Goal: Transaction & Acquisition: Purchase product/service

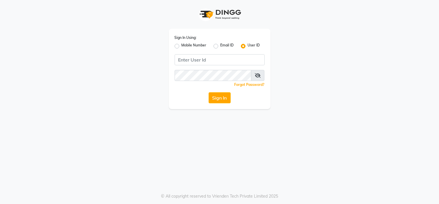
click at [182, 45] on label "Mobile Number" at bounding box center [194, 46] width 25 height 7
click at [182, 45] on input "Mobile Number" at bounding box center [184, 45] width 4 height 4
radio input "true"
radio input "false"
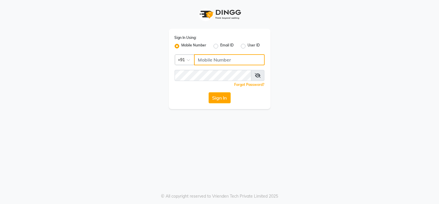
click at [204, 59] on input "Username" at bounding box center [229, 59] width 71 height 11
type input "2222222222"
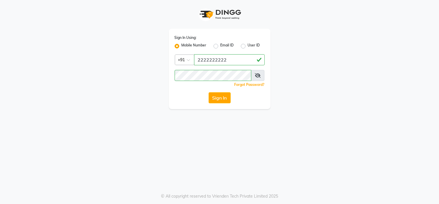
click at [185, 111] on div "Sign In Using: Mobile Number Email ID User ID Country Code × [PHONE_NUMBER] Rem…" at bounding box center [219, 102] width 439 height 204
click at [219, 96] on button "Sign In" at bounding box center [220, 97] width 22 height 11
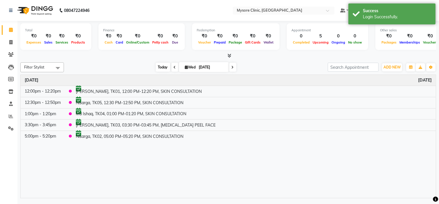
click at [159, 66] on span "Today" at bounding box center [163, 67] width 15 height 9
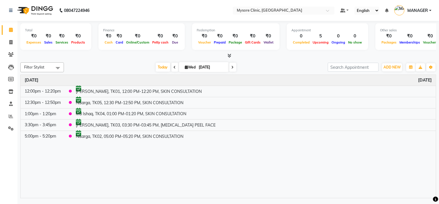
click at [128, 54] on div at bounding box center [228, 56] width 416 height 6
click at [156, 66] on span "Today" at bounding box center [163, 67] width 15 height 9
click at [387, 70] on button "ADD NEW Toggle Dropdown" at bounding box center [392, 67] width 20 height 8
click at [382, 77] on button "Add Appointment" at bounding box center [379, 78] width 46 height 8
select select "tentative"
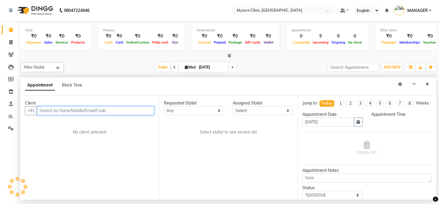
select select "540"
click at [64, 111] on input "text" at bounding box center [95, 110] width 117 height 9
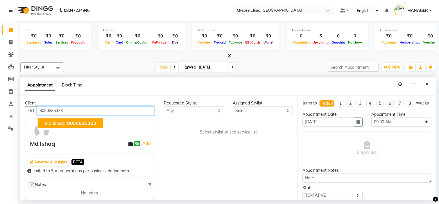
click at [60, 121] on span "Md Ishaq" at bounding box center [55, 123] width 20 height 6
click at [53, 111] on input "8050835323" at bounding box center [95, 110] width 117 height 9
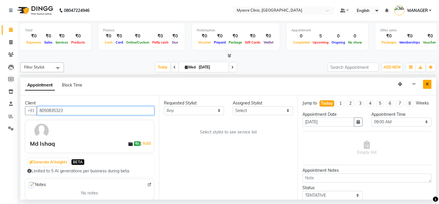
type input "8050835323"
click at [429, 86] on button "Close" at bounding box center [427, 84] width 8 height 9
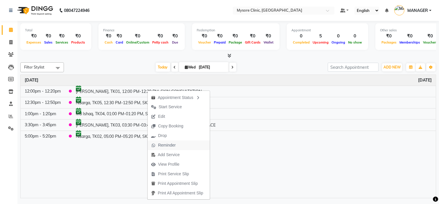
click at [172, 146] on span "Reminder" at bounding box center [167, 145] width 18 height 6
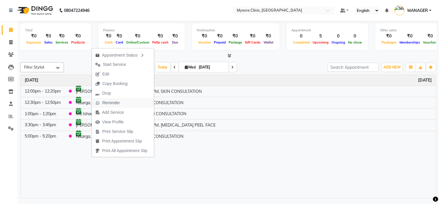
click at [117, 106] on span "Reminder" at bounding box center [108, 103] width 32 height 10
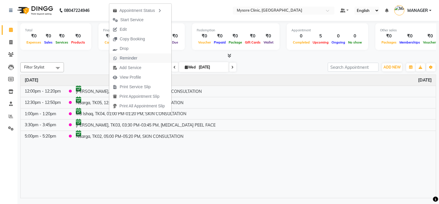
click at [129, 59] on span "Reminder" at bounding box center [129, 58] width 18 height 6
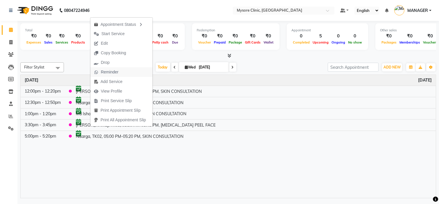
click at [115, 73] on span "Reminder" at bounding box center [110, 72] width 18 height 6
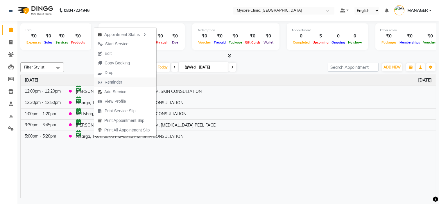
click at [123, 83] on span "Reminder" at bounding box center [110, 83] width 32 height 10
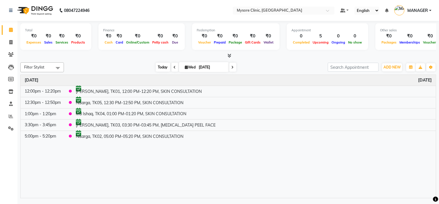
click at [164, 69] on span "Today" at bounding box center [163, 67] width 15 height 9
click at [162, 69] on span "Today" at bounding box center [163, 67] width 15 height 9
click at [327, 183] on div "Time Event [DATE] 12:00pm - 12:20pm [PERSON_NAME], TK01, 12:00 PM-12:20 PM, SKI…" at bounding box center [228, 136] width 415 height 123
click at [159, 67] on span "Today" at bounding box center [163, 67] width 15 height 9
click at [202, 67] on input "[DATE]" at bounding box center [211, 67] width 29 height 9
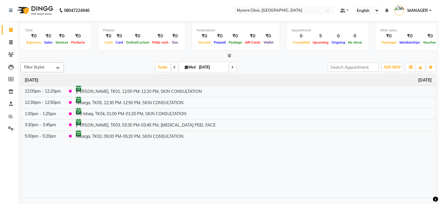
select select "9"
select select "2025"
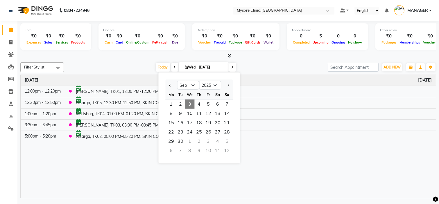
click at [137, 56] on div at bounding box center [228, 56] width 416 height 6
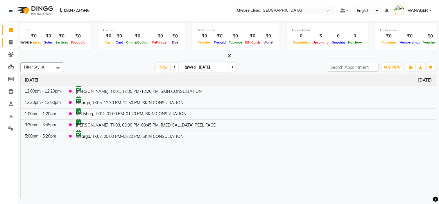
click at [10, 45] on span at bounding box center [11, 42] width 10 height 7
select select "service"
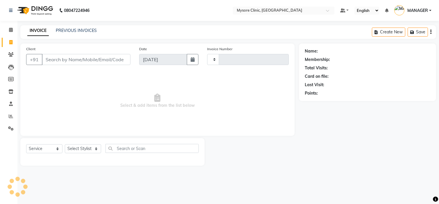
type input "0427"
select select "7445"
click at [191, 61] on icon "button" at bounding box center [193, 59] width 4 height 5
select select "9"
select select "2025"
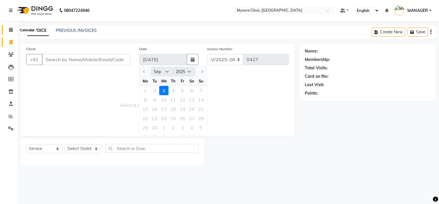
click at [11, 30] on icon at bounding box center [11, 30] width 4 height 4
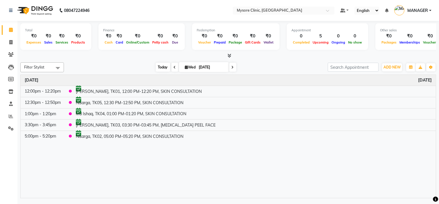
click at [164, 69] on span "Today" at bounding box center [163, 67] width 15 height 9
click at [160, 67] on span "Today" at bounding box center [163, 67] width 15 height 9
click at [174, 68] on icon at bounding box center [175, 67] width 2 height 3
type input "02-09-2025"
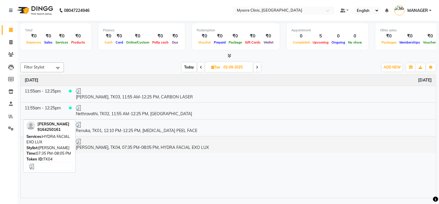
click at [173, 150] on td "[PERSON_NAME], TK04, 07:35 PM-08:05 PM, HYDRA FACIAL EXO LUX" at bounding box center [254, 144] width 364 height 17
select select "3"
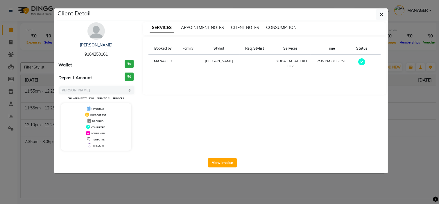
click at [103, 55] on span "9164250161" at bounding box center [96, 54] width 23 height 5
copy span "9164250161"
drag, startPoint x: 382, startPoint y: 6, endPoint x: 381, endPoint y: 12, distance: 5.6
click at [381, 12] on ngb-modal-window "Client Detail [PERSON_NAME] 9164250161 Wallet ₹0 Deposit Amount ₹0 Select MARK …" at bounding box center [219, 102] width 439 height 204
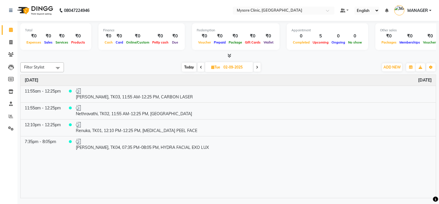
click at [189, 63] on span "Today" at bounding box center [189, 67] width 15 height 9
type input "[DATE]"
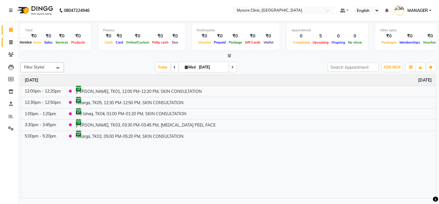
click at [10, 42] on icon at bounding box center [10, 42] width 3 height 4
select select "service"
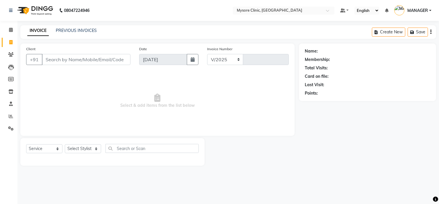
select select "7445"
type input "0427"
click at [80, 58] on input "Client" at bounding box center [86, 59] width 89 height 11
type input "9164250161"
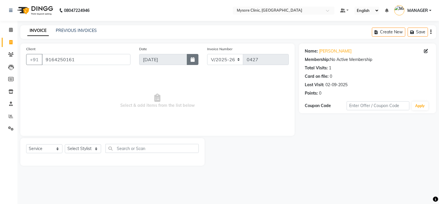
click at [193, 59] on icon "button" at bounding box center [193, 59] width 4 height 5
select select "9"
select select "2025"
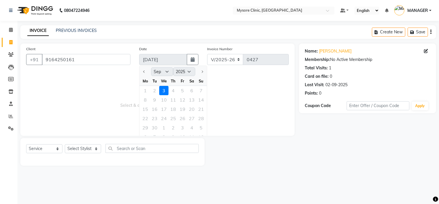
click at [155, 91] on div "1 2 3 4 5 6 7" at bounding box center [172, 90] width 67 height 9
click at [244, 94] on span "Select & add items from the list below" at bounding box center [157, 101] width 263 height 58
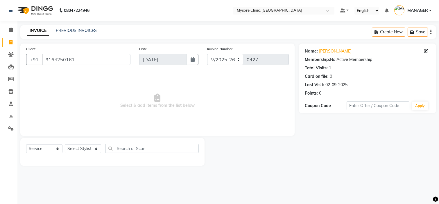
click at [431, 32] on icon "button" at bounding box center [430, 32] width 1 height 0
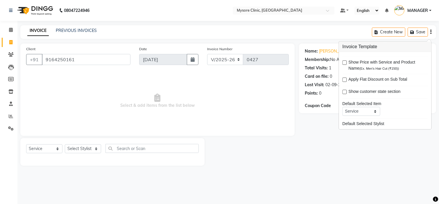
click at [191, 113] on span "Select & add items from the list below" at bounding box center [157, 101] width 263 height 58
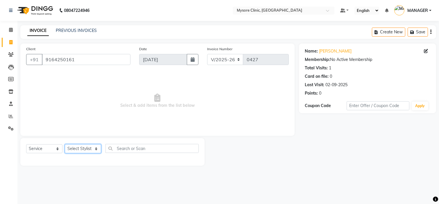
click at [83, 150] on select "Select Stylist [PERSON_NAME] [PERSON_NAME] Ashwini [PERSON_NAME] MANAGER [PERSO…" at bounding box center [83, 148] width 36 height 9
select select "88295"
click at [65, 145] on select "Select Stylist [PERSON_NAME] [PERSON_NAME] Ashwini [PERSON_NAME] MANAGER [PERSO…" at bounding box center [83, 148] width 36 height 9
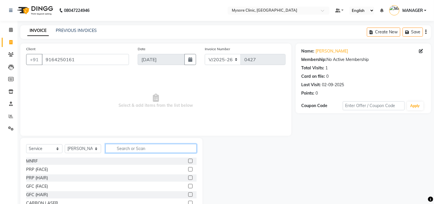
click at [137, 149] on input "text" at bounding box center [150, 148] width 91 height 9
click at [55, 149] on select "Select Service Product Membership Package Voucher Prepaid Gift Card" at bounding box center [44, 148] width 36 height 9
select select "product"
click at [26, 145] on select "Select Service Product Membership Package Voucher Prepaid Gift Card" at bounding box center [44, 148] width 36 height 9
click at [133, 152] on input "text" at bounding box center [150, 148] width 91 height 9
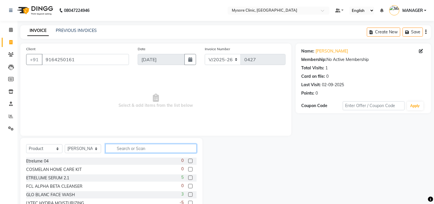
click at [130, 150] on input "text" at bounding box center [150, 148] width 91 height 9
click at [126, 150] on input "text" at bounding box center [150, 148] width 91 height 9
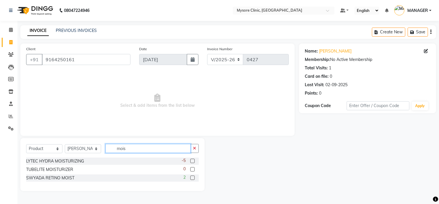
type input "mois"
click at [193, 161] on label at bounding box center [192, 161] width 4 height 4
click at [193, 161] on input "checkbox" at bounding box center [192, 162] width 4 height 4
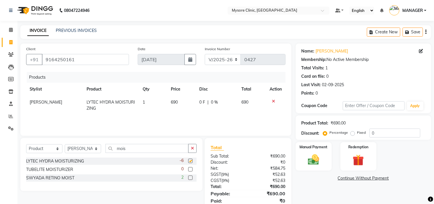
checkbox input "false"
click at [168, 151] on input "mois" at bounding box center [146, 148] width 83 height 9
type input "m"
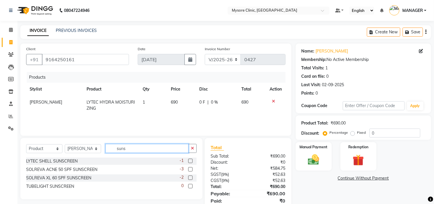
type input "suns"
click at [192, 162] on label at bounding box center [190, 161] width 4 height 4
click at [192, 162] on input "checkbox" at bounding box center [190, 162] width 4 height 4
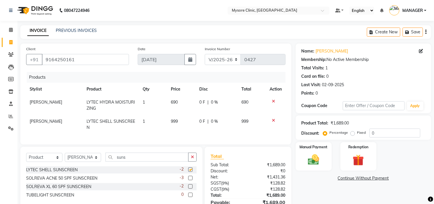
checkbox input "false"
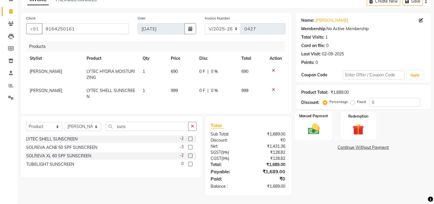
click at [310, 123] on img at bounding box center [313, 129] width 19 height 13
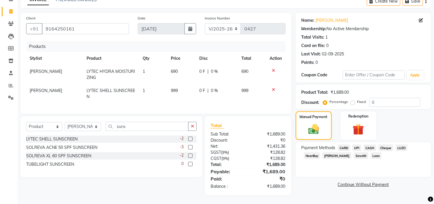
click at [356, 145] on span "UPI" at bounding box center [356, 148] width 9 height 7
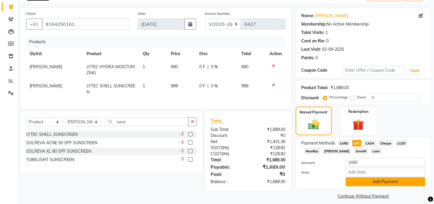
click at [377, 182] on button "Add Payment" at bounding box center [386, 182] width 80 height 9
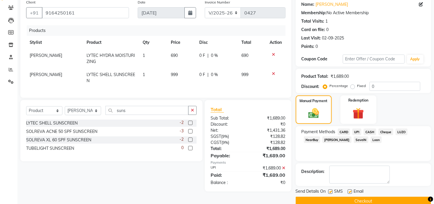
scroll to position [57, 0]
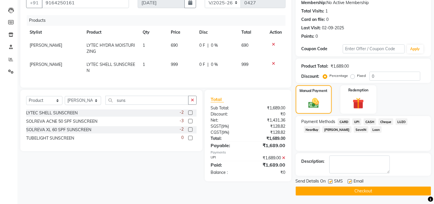
click at [363, 191] on button "Checkout" at bounding box center [363, 191] width 135 height 9
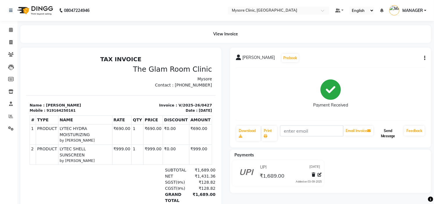
click at [390, 131] on button "Send Message" at bounding box center [388, 133] width 27 height 15
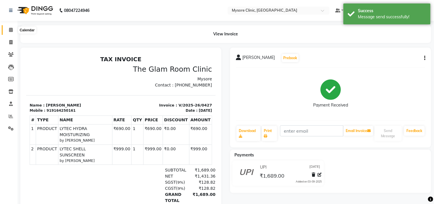
click at [12, 30] on icon at bounding box center [11, 30] width 4 height 4
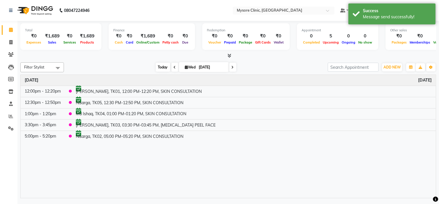
click at [164, 69] on span "Today" at bounding box center [163, 67] width 15 height 9
click at [158, 68] on span "Today" at bounding box center [163, 67] width 15 height 9
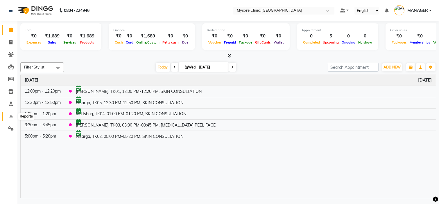
click at [10, 114] on icon at bounding box center [11, 116] width 4 height 4
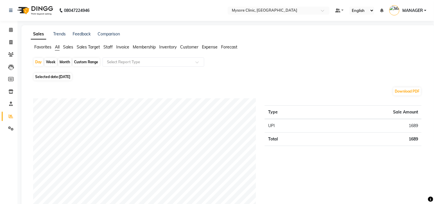
click at [60, 78] on span "[DATE]" at bounding box center [64, 77] width 11 height 4
select select "9"
select select "2025"
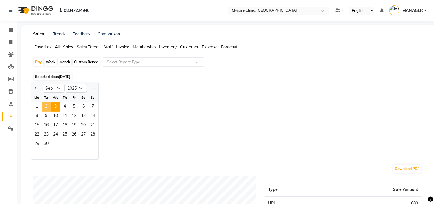
click at [44, 106] on span "2" at bounding box center [46, 107] width 9 height 9
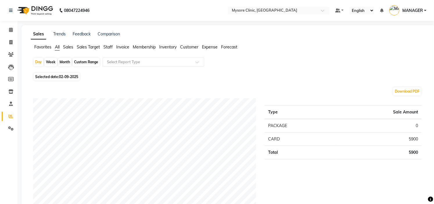
click at [105, 47] on span "Staff" at bounding box center [107, 46] width 9 height 5
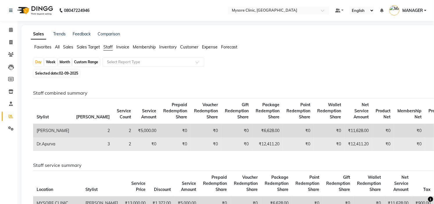
click at [252, 144] on td "₹12,411.20" at bounding box center [267, 144] width 31 height 13
copy td "12,411.20"
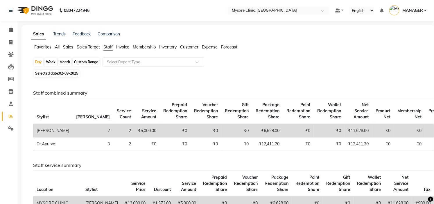
click at [252, 128] on td "₹6,628.00" at bounding box center [267, 131] width 31 height 14
copy td "6,628.00"
click at [10, 28] on icon at bounding box center [11, 30] width 4 height 4
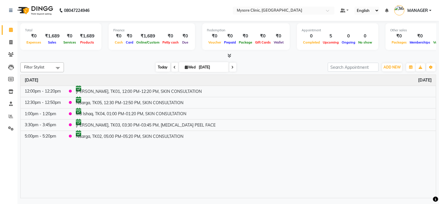
click at [159, 66] on span "Today" at bounding box center [163, 67] width 15 height 9
click at [161, 68] on span "Today" at bounding box center [163, 67] width 15 height 9
click at [156, 65] on span "Today" at bounding box center [163, 67] width 15 height 9
click at [258, 181] on div "Time Event [DATE] 12:00pm - 12:20pm [PERSON_NAME], TK01, 12:00 PM-12:20 PM, SKI…" at bounding box center [228, 136] width 415 height 123
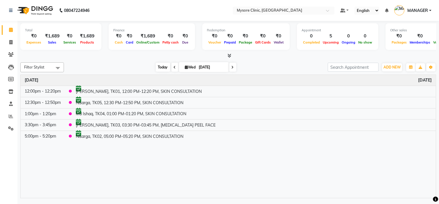
click at [159, 65] on span "Today" at bounding box center [163, 67] width 15 height 9
click at [156, 67] on span "Today" at bounding box center [163, 67] width 15 height 9
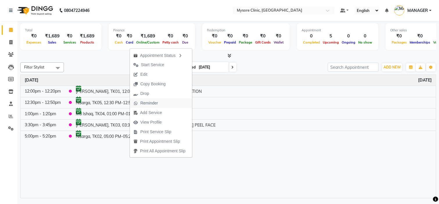
click at [154, 104] on span "Reminder" at bounding box center [149, 103] width 18 height 6
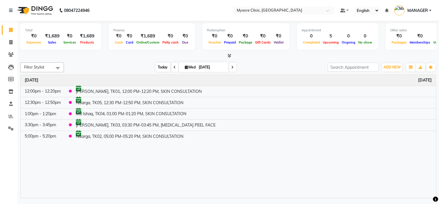
click at [157, 65] on span "Today" at bounding box center [163, 67] width 15 height 9
